Goal: Task Accomplishment & Management: Complete application form

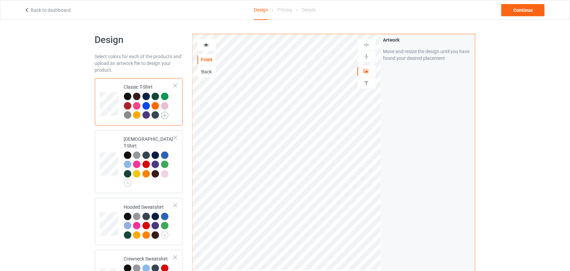
click at [163, 116] on img at bounding box center [164, 114] width 7 height 7
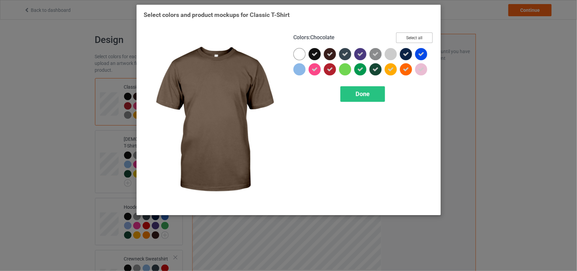
click at [415, 36] on button "Select all" at bounding box center [414, 37] width 36 height 10
click at [415, 36] on button "Reset to Default" at bounding box center [407, 37] width 49 height 10
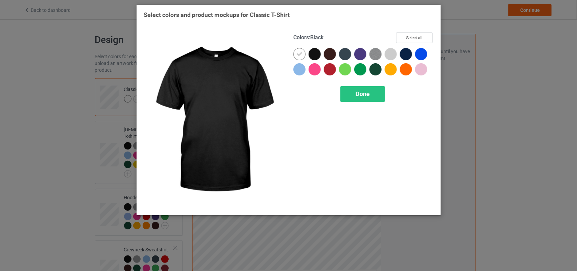
click at [316, 51] on div at bounding box center [314, 54] width 12 height 12
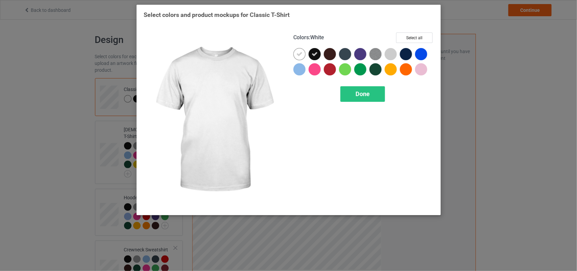
drag, startPoint x: 301, startPoint y: 53, endPoint x: 308, endPoint y: 57, distance: 8.8
click at [300, 52] on icon at bounding box center [299, 54] width 6 height 6
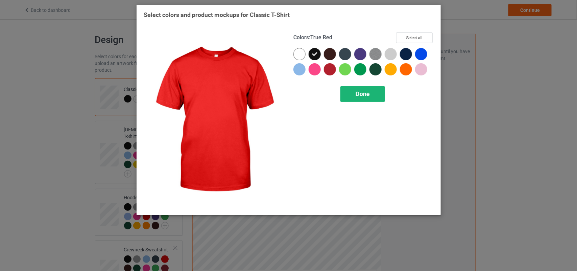
click at [348, 88] on div "Done" at bounding box center [362, 94] width 45 height 16
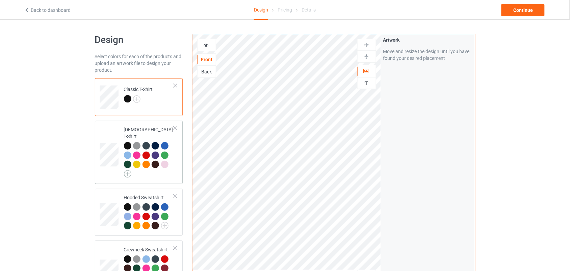
click at [128, 170] on img at bounding box center [127, 173] width 7 height 7
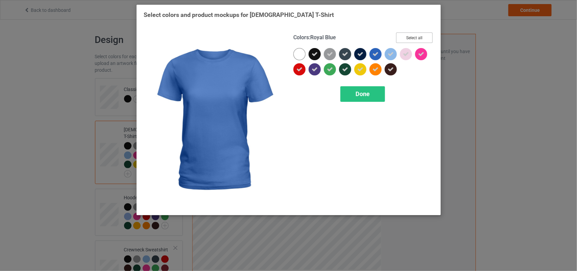
click at [403, 42] on button "Select all" at bounding box center [414, 37] width 36 height 10
click at [403, 42] on button "Reset to Default" at bounding box center [407, 37] width 49 height 10
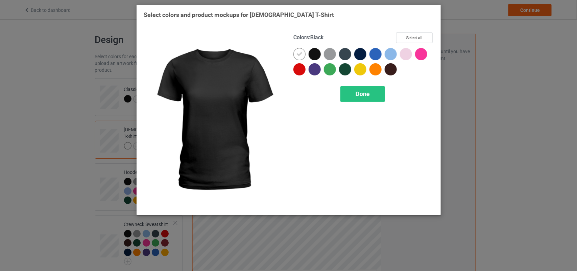
click at [315, 51] on div at bounding box center [314, 54] width 12 height 12
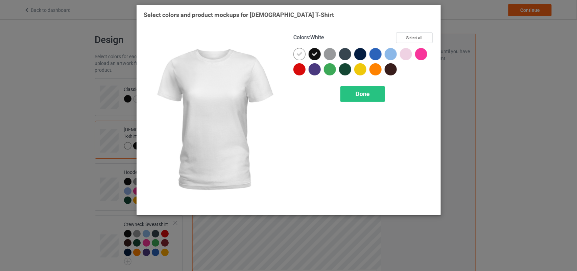
click at [301, 55] on icon at bounding box center [299, 54] width 6 height 6
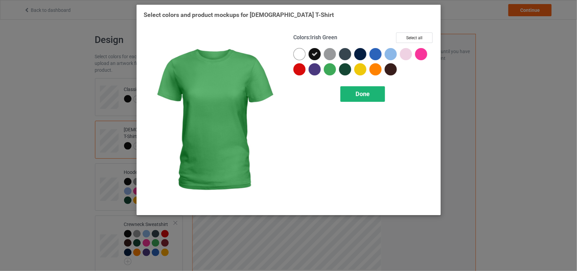
click at [347, 90] on div "Done" at bounding box center [362, 94] width 45 height 16
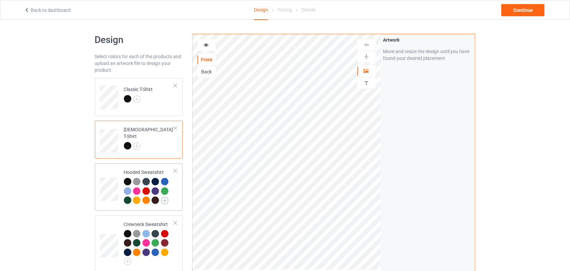
click at [161, 201] on img at bounding box center [164, 200] width 7 height 7
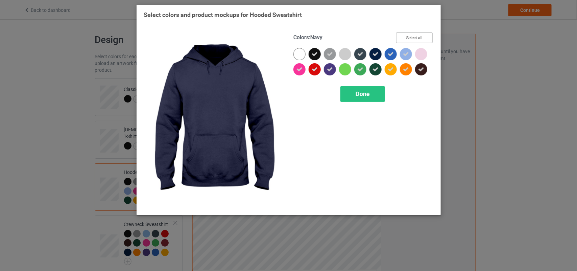
click at [403, 34] on button "Select all" at bounding box center [414, 37] width 36 height 10
click at [403, 34] on button "Reset to Default" at bounding box center [407, 37] width 49 height 10
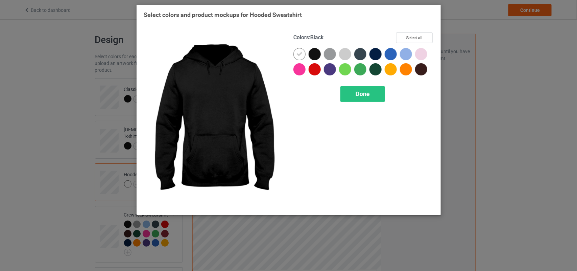
click at [312, 55] on div at bounding box center [314, 54] width 12 height 12
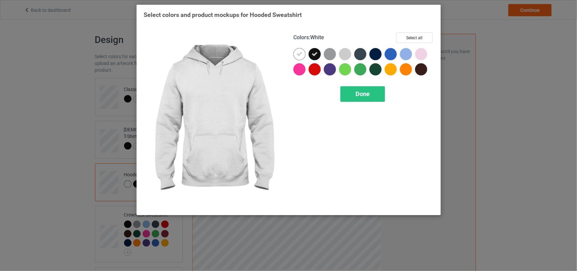
click at [299, 54] on icon at bounding box center [299, 54] width 6 height 6
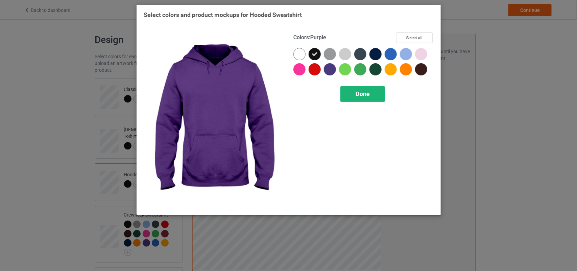
click at [352, 94] on div "Done" at bounding box center [362, 94] width 45 height 16
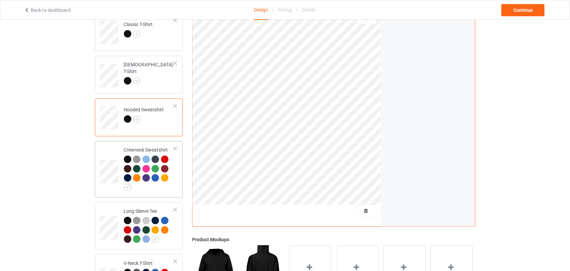
scroll to position [66, 0]
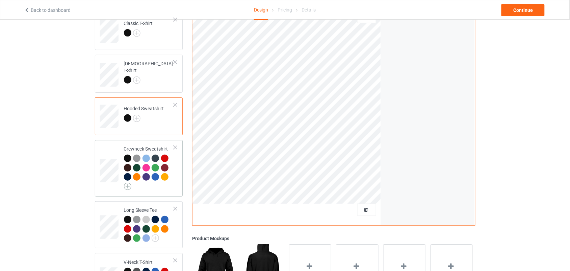
click at [128, 185] on img at bounding box center [127, 185] width 7 height 7
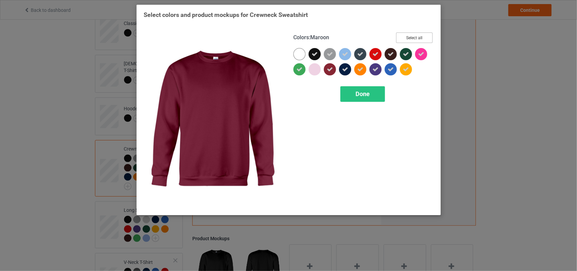
click at [419, 41] on button "Select all" at bounding box center [414, 37] width 36 height 10
click at [419, 39] on button "Reset to Default" at bounding box center [407, 37] width 49 height 10
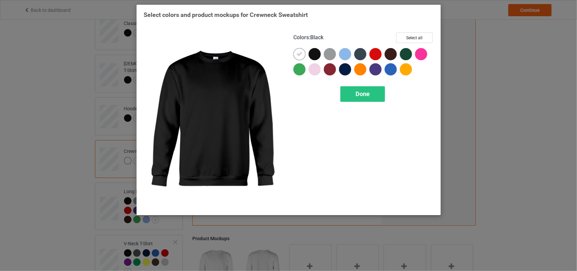
click at [317, 50] on div at bounding box center [314, 54] width 12 height 12
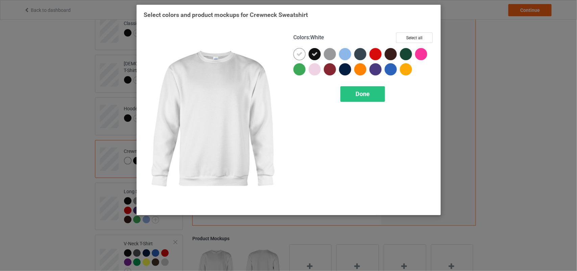
click at [301, 51] on icon at bounding box center [299, 54] width 6 height 6
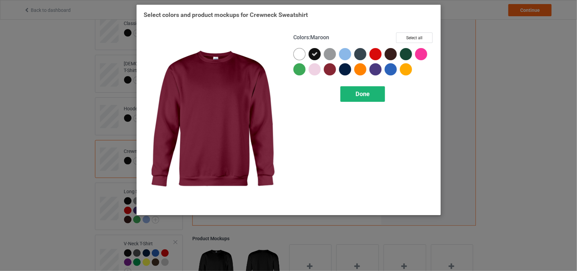
click at [355, 95] on span "Done" at bounding box center [362, 93] width 14 height 7
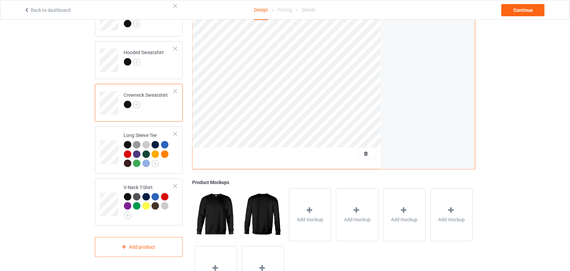
scroll to position [125, 0]
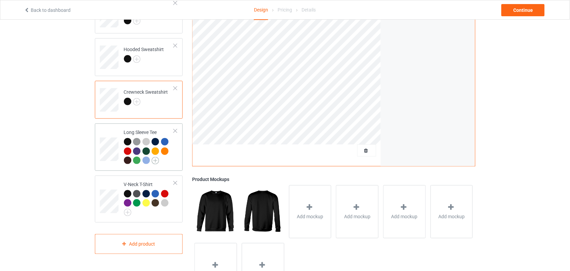
click at [155, 160] on img at bounding box center [155, 160] width 7 height 7
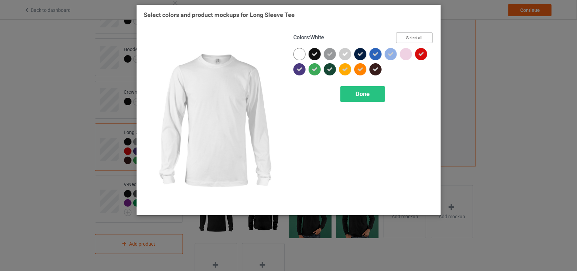
click at [408, 40] on button "Select all" at bounding box center [414, 37] width 36 height 10
click at [408, 40] on button "Reset to Default" at bounding box center [407, 37] width 49 height 10
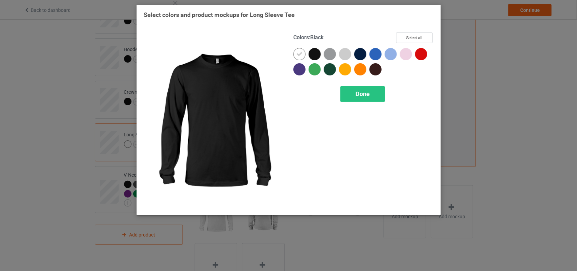
click at [315, 51] on div at bounding box center [314, 54] width 12 height 12
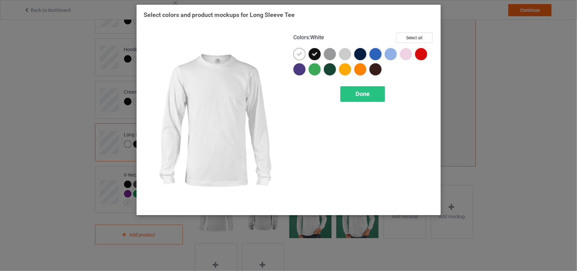
click at [298, 55] on icon at bounding box center [299, 54] width 6 height 6
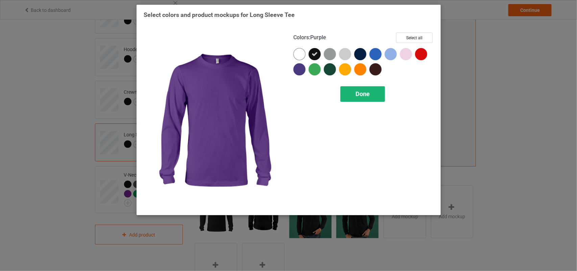
click at [373, 97] on div "Done" at bounding box center [362, 94] width 45 height 16
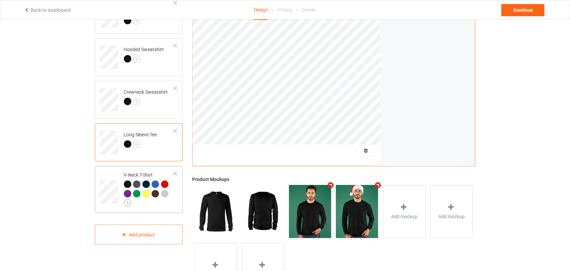
click at [128, 203] on img at bounding box center [127, 202] width 7 height 7
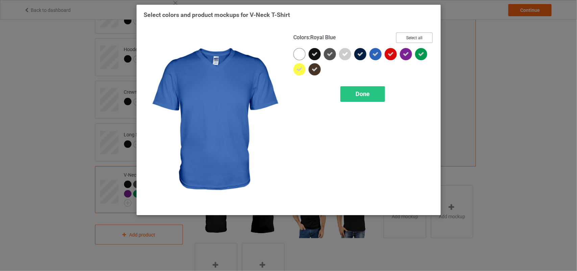
click at [404, 38] on button "Select all" at bounding box center [414, 37] width 36 height 10
click at [404, 38] on button "Reset to Default" at bounding box center [407, 37] width 49 height 10
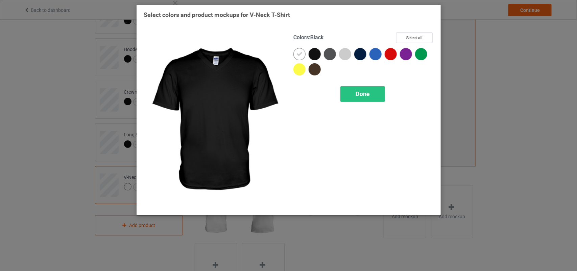
click at [315, 53] on div at bounding box center [314, 54] width 12 height 12
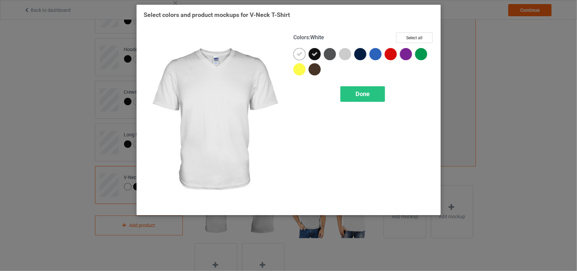
click at [301, 53] on icon at bounding box center [299, 54] width 6 height 6
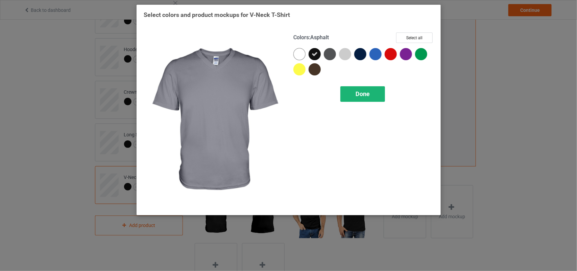
click at [352, 93] on div "Done" at bounding box center [362, 94] width 45 height 16
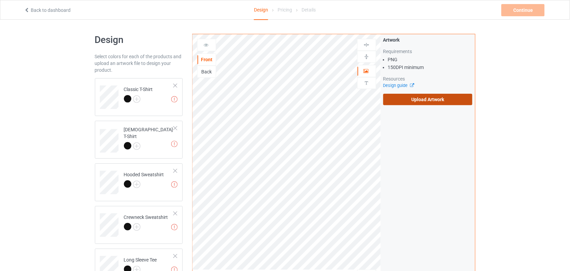
click at [409, 100] on label "Upload Artwork" at bounding box center [428, 99] width 90 height 11
click at [0, 0] on input "Upload Artwork" at bounding box center [0, 0] width 0 height 0
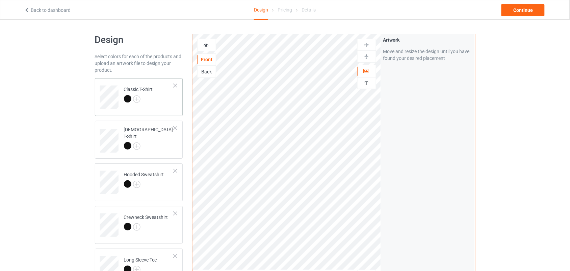
click at [126, 100] on div at bounding box center [127, 98] width 7 height 7
click at [205, 42] on icon at bounding box center [206, 44] width 6 height 5
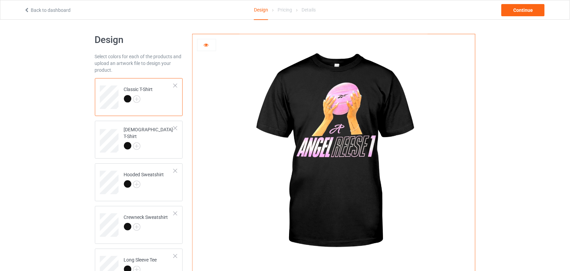
click at [205, 43] on icon at bounding box center [206, 44] width 6 height 5
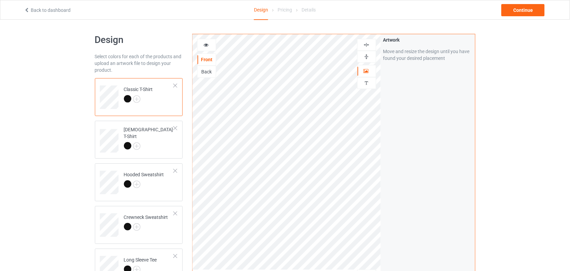
click at [212, 46] on div at bounding box center [207, 45] width 18 height 7
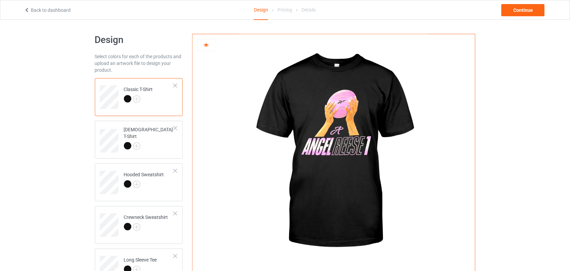
click at [212, 46] on div at bounding box center [207, 45] width 18 height 7
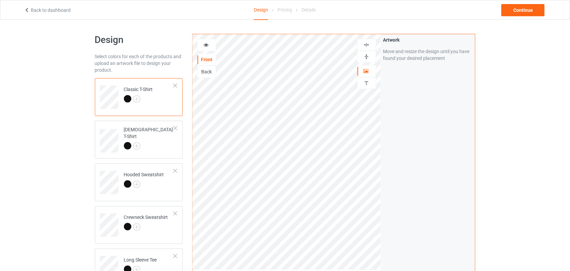
click at [207, 46] on icon at bounding box center [206, 44] width 6 height 5
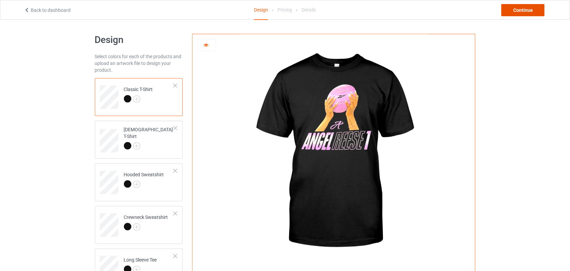
click at [521, 14] on div "Continue" at bounding box center [523, 10] width 43 height 12
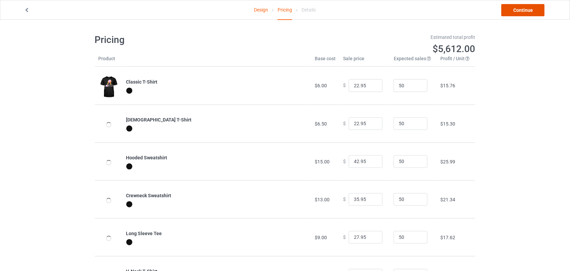
click at [521, 15] on link "Continue" at bounding box center [523, 10] width 43 height 12
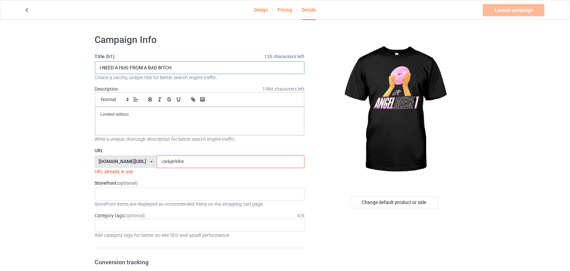
click at [191, 63] on input "I NEED A HUG FROM A BAD BITCH" at bounding box center [200, 67] width 210 height 13
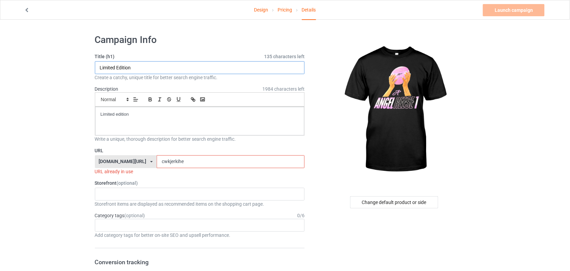
type input "Limited Edition"
click at [165, 161] on input "cwkjerkihe" at bounding box center [231, 161] width 148 height 13
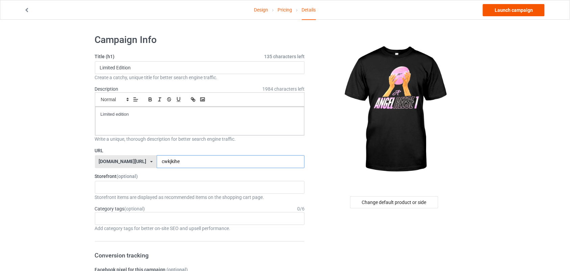
type input "cwkjkihe"
click at [500, 13] on link "Launch campaign" at bounding box center [514, 10] width 62 height 12
